Goal: Transaction & Acquisition: Purchase product/service

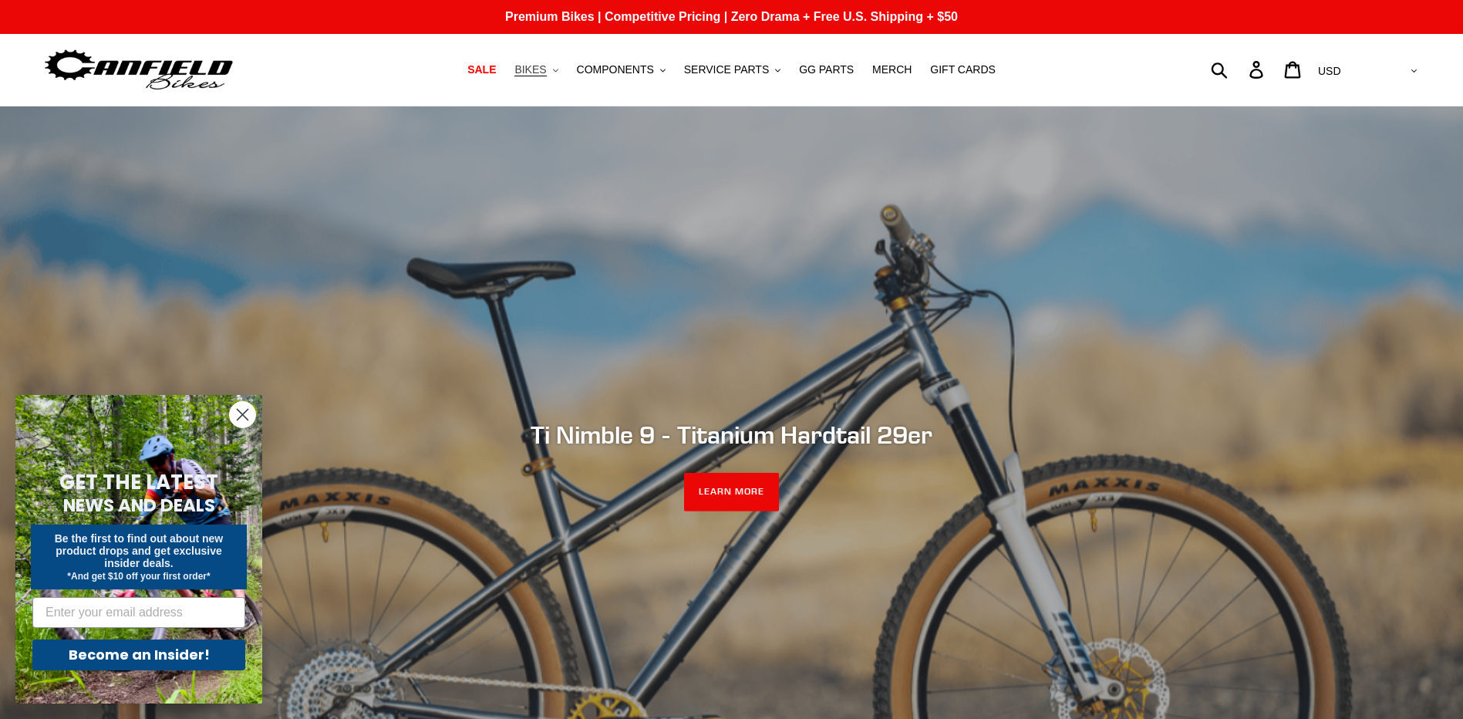
click at [559, 69] on icon ".cls-1{fill:#231f20}" at bounding box center [555, 70] width 5 height 5
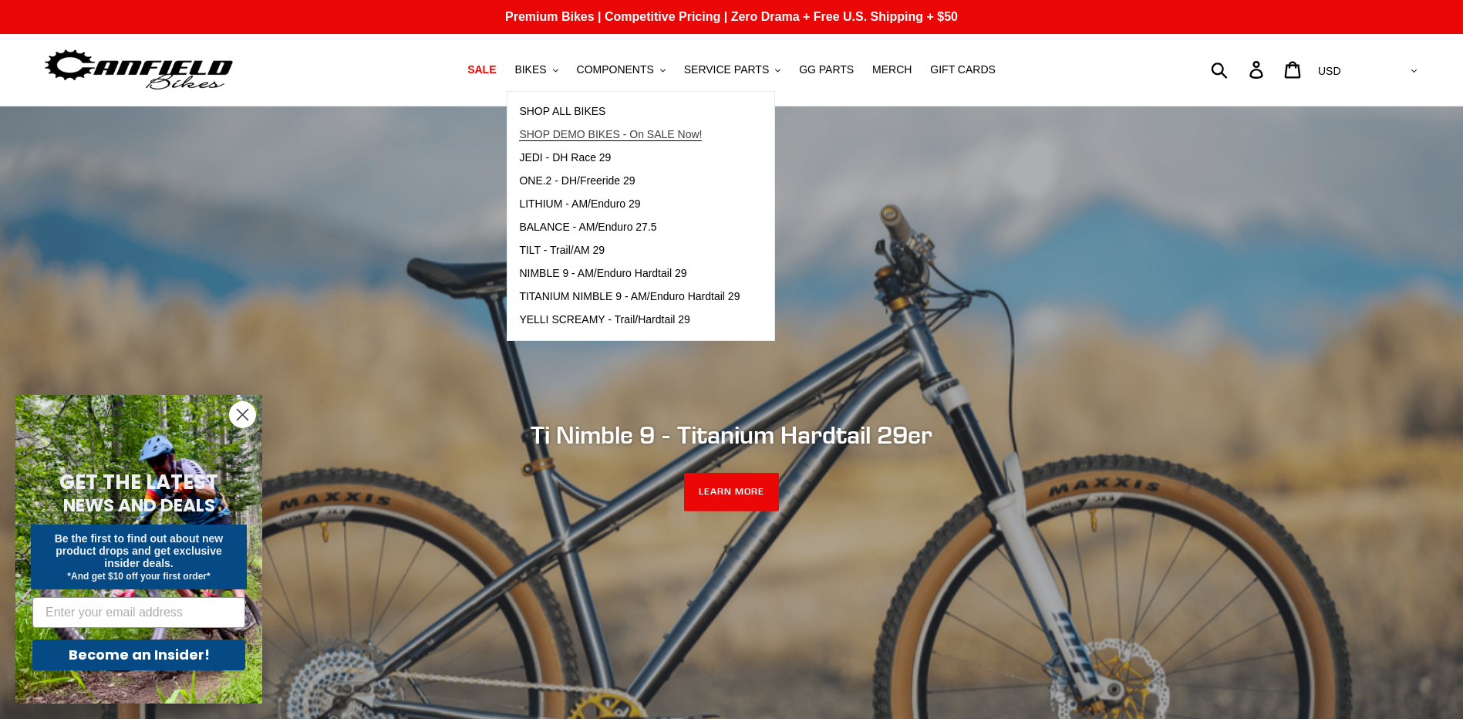
click at [570, 135] on span "SHOP DEMO BIKES - On SALE Now!" at bounding box center [610, 134] width 183 height 13
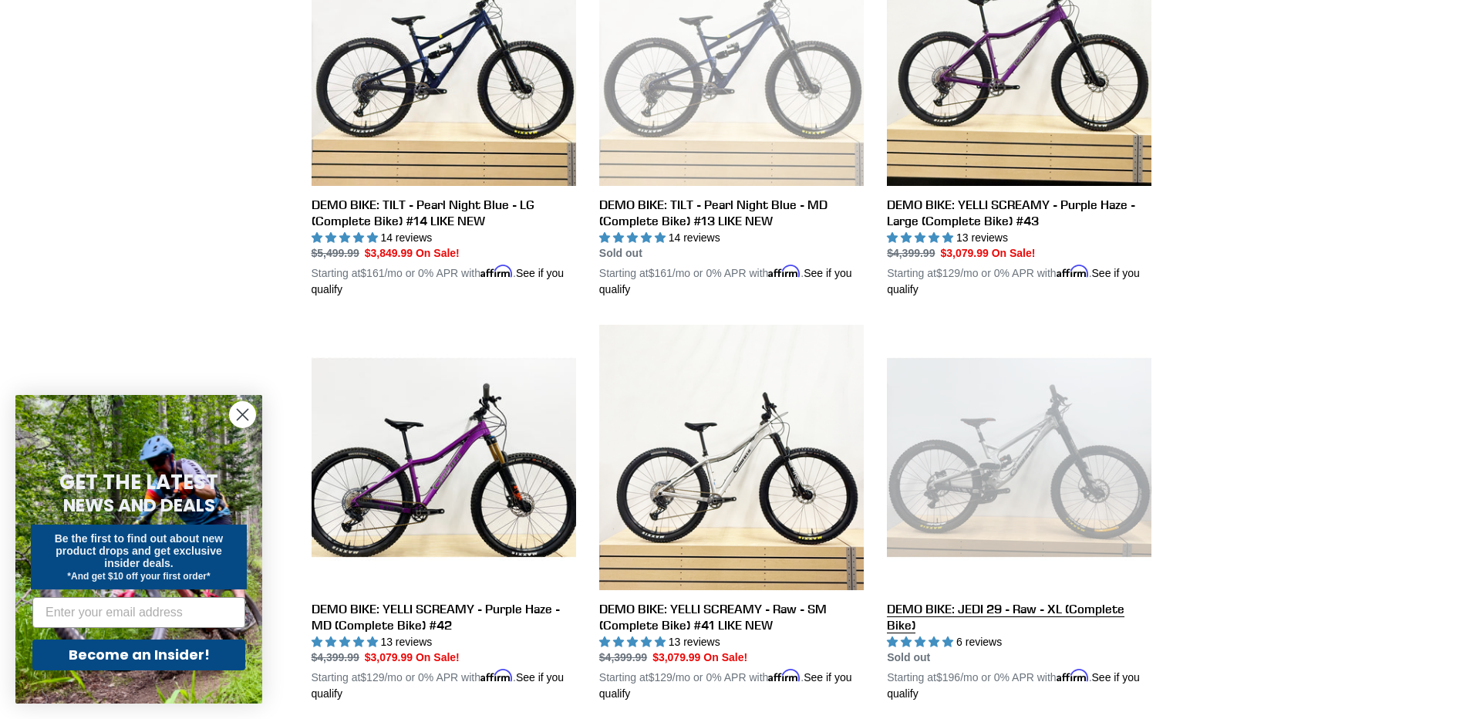
scroll to position [1311, 0]
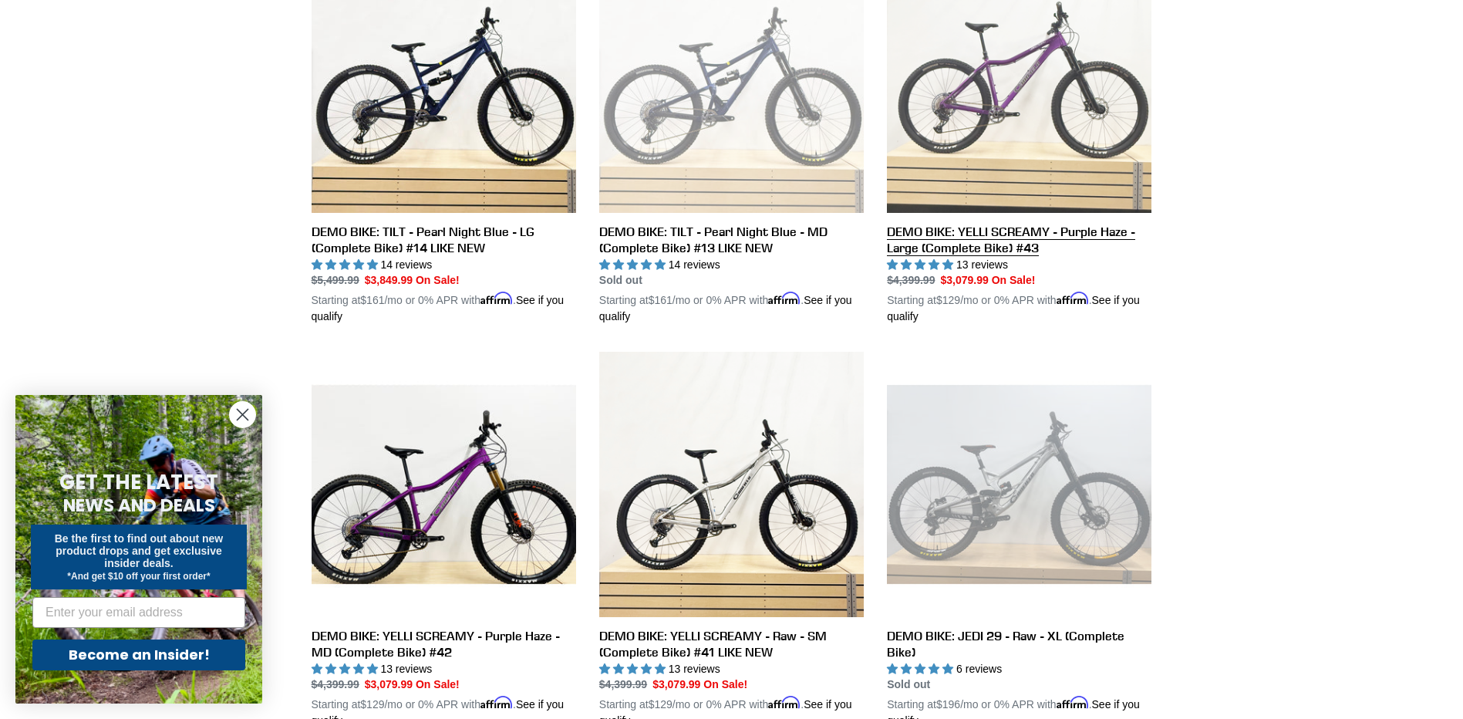
click at [1007, 171] on link "DEMO BIKE: YELLI SCREAMY - Purple Haze - Large (Complete Bike) #43" at bounding box center [1019, 136] width 265 height 377
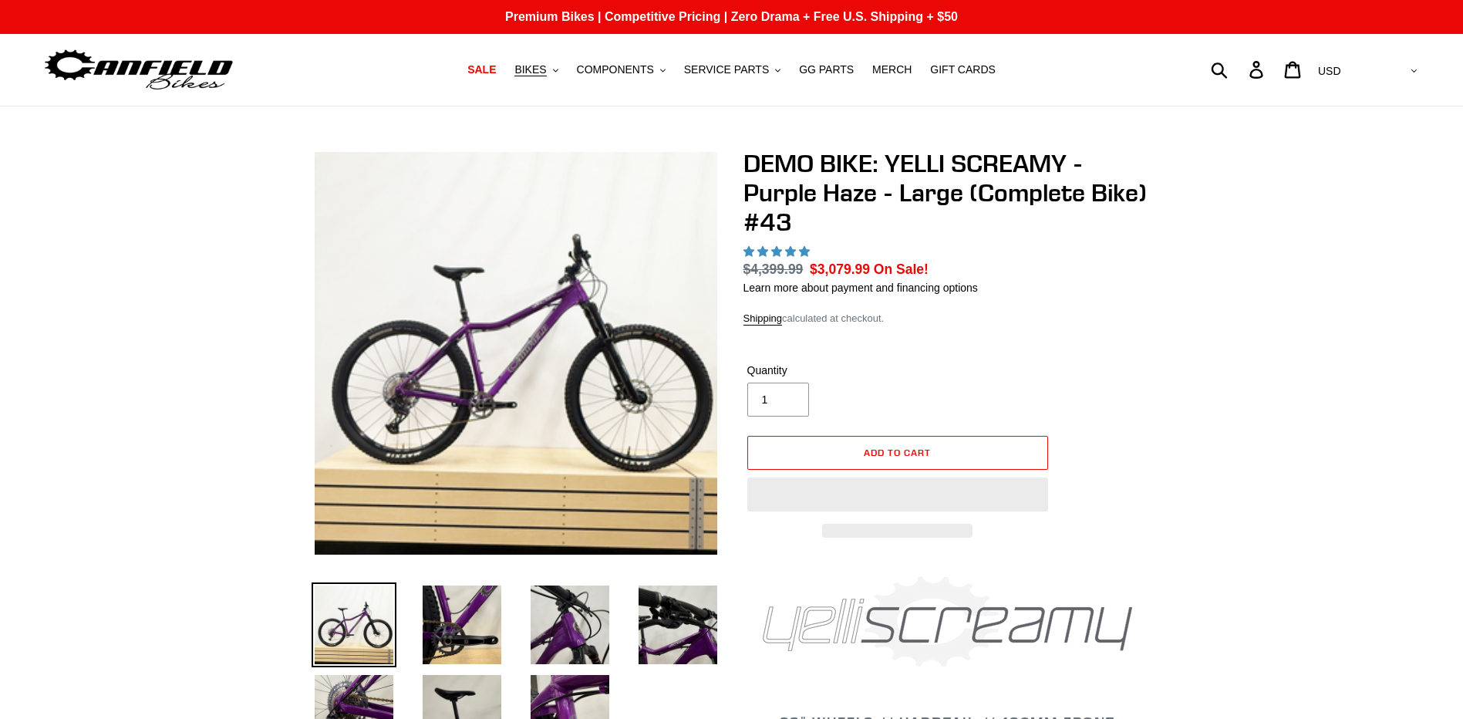
select select "highest-rating"
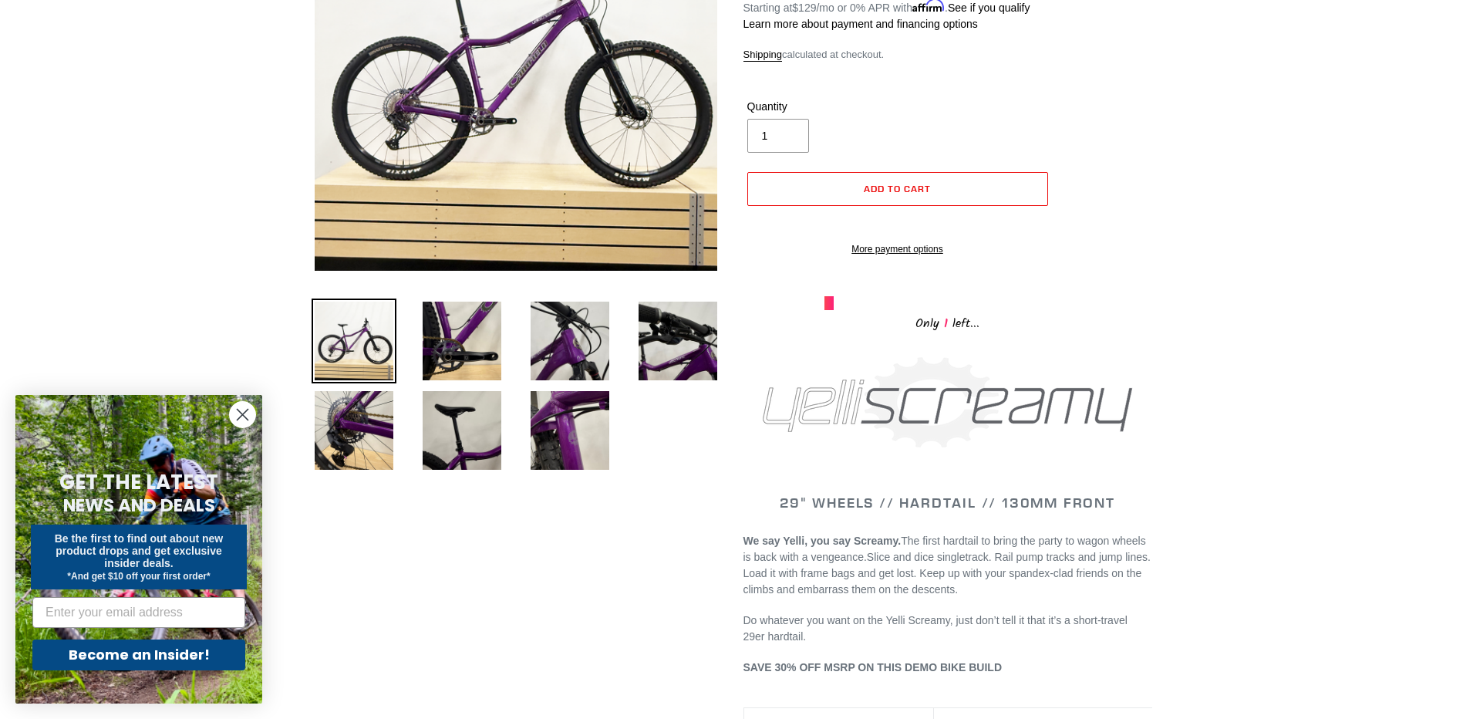
scroll to position [231, 0]
